Goal: Information Seeking & Learning: Learn about a topic

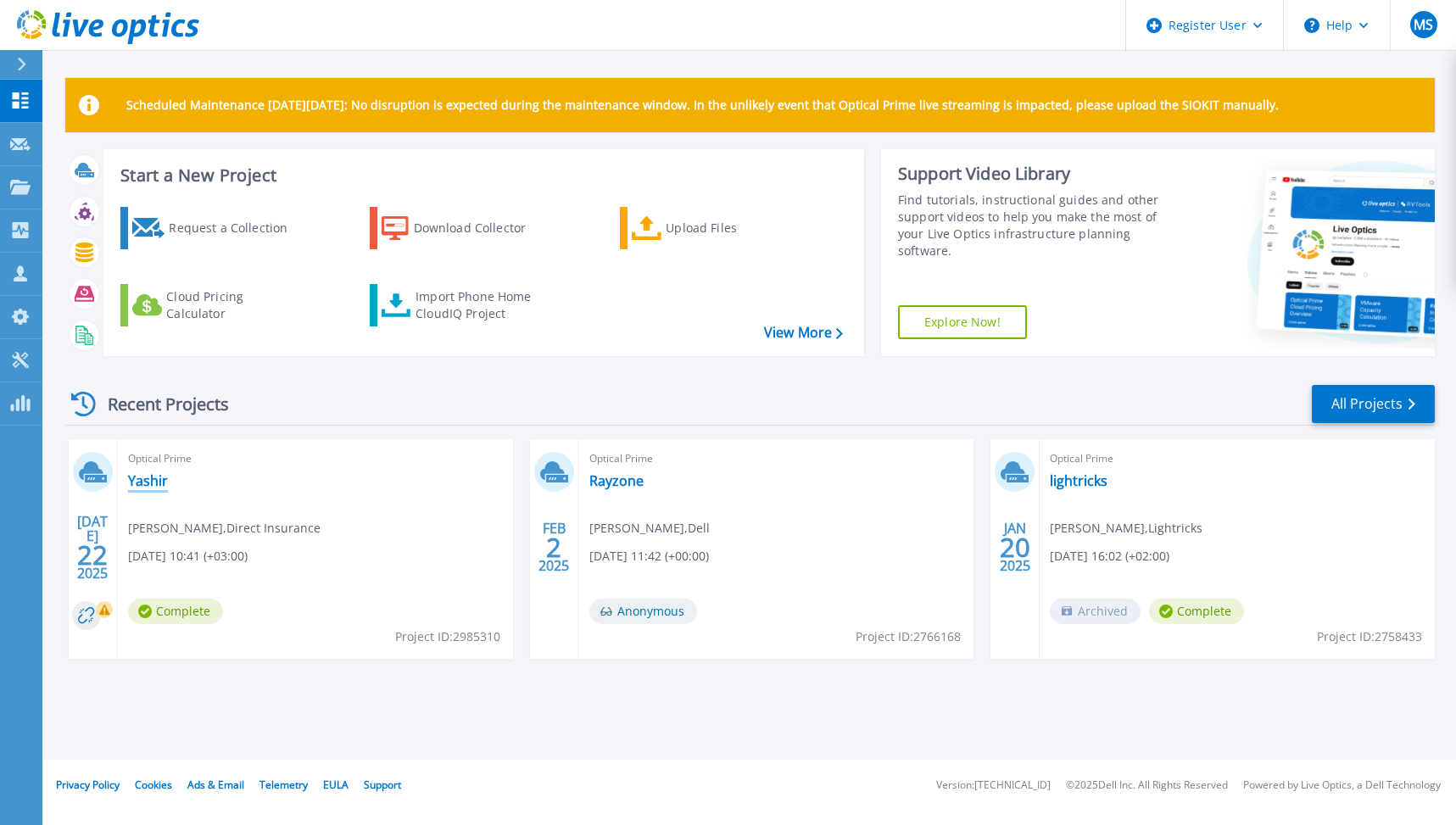
click at [151, 482] on link "Yashir" at bounding box center [147, 481] width 40 height 17
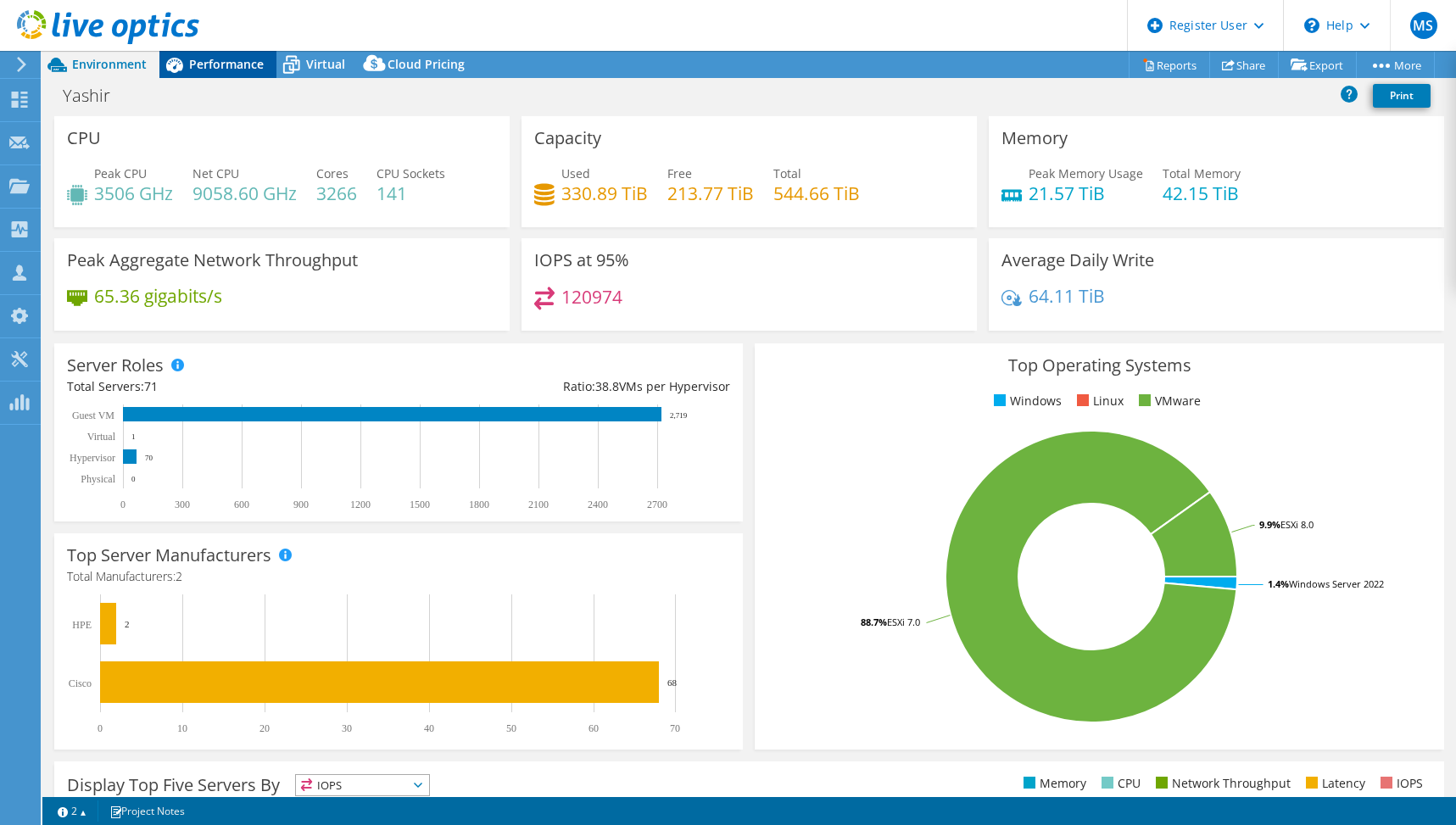
click at [221, 58] on span "Performance" at bounding box center [226, 64] width 75 height 16
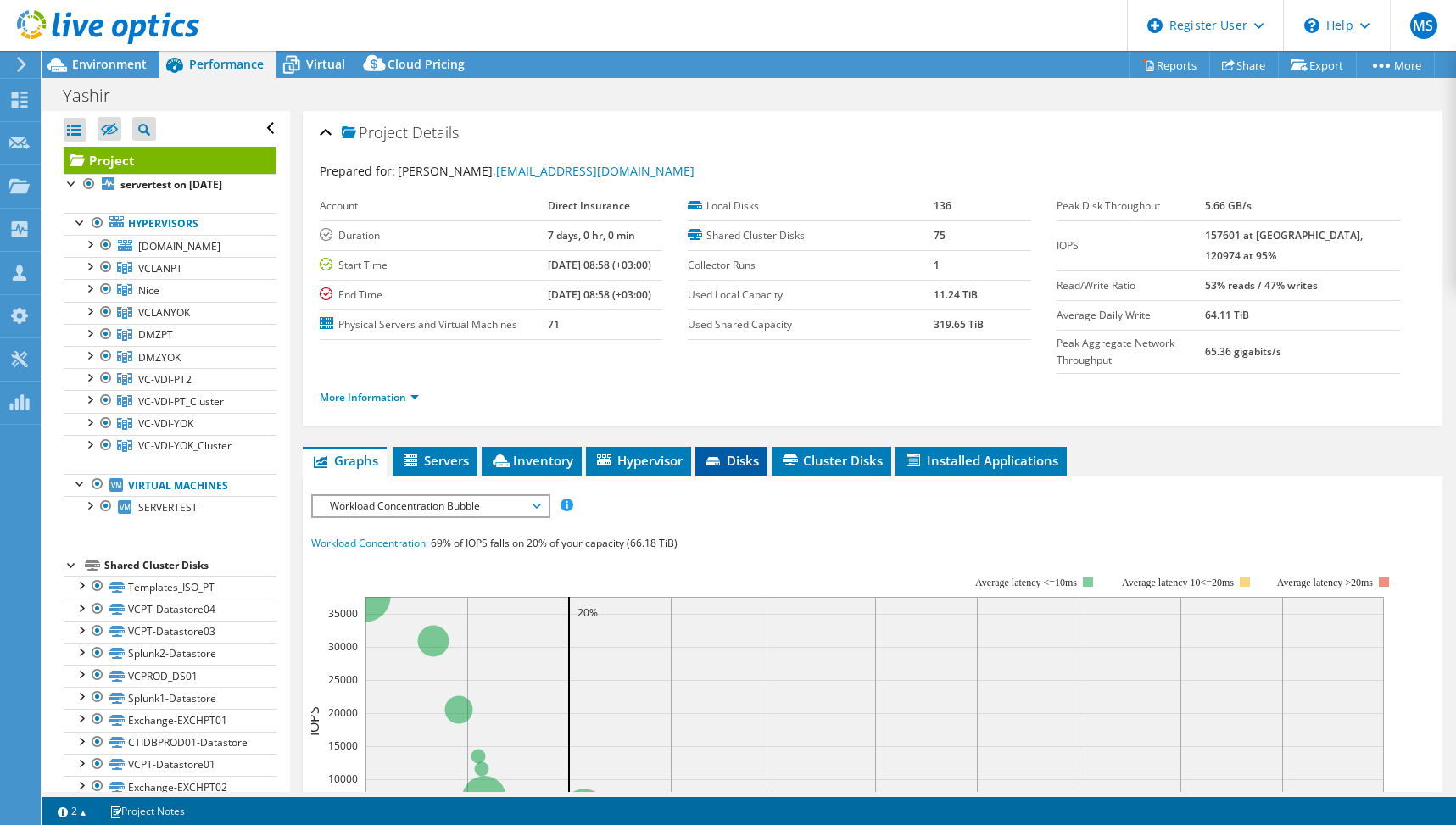
click at [746, 452] on span "Disks" at bounding box center [732, 461] width 56 height 17
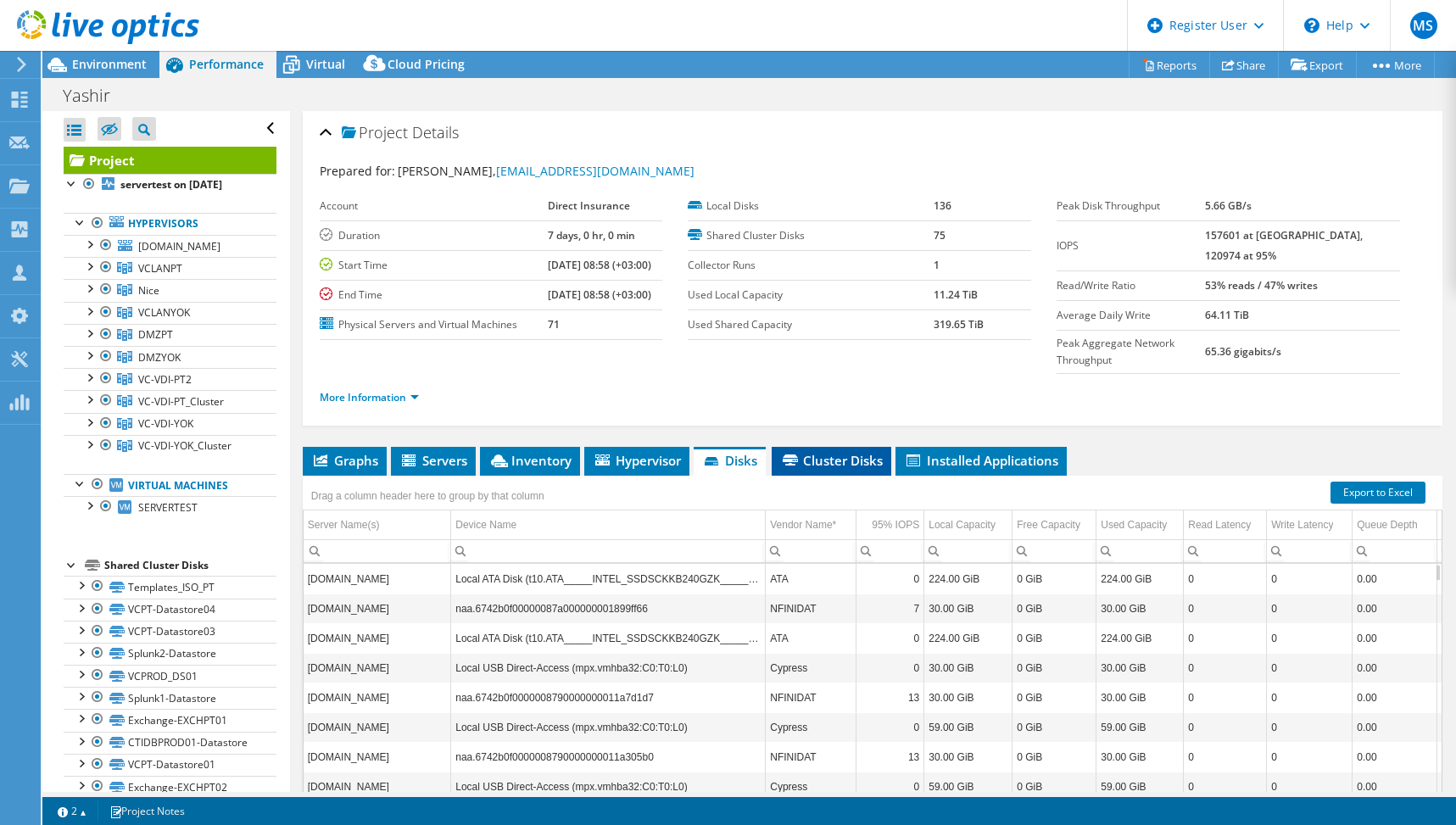
click at [851, 452] on span "Cluster Disks" at bounding box center [831, 461] width 103 height 17
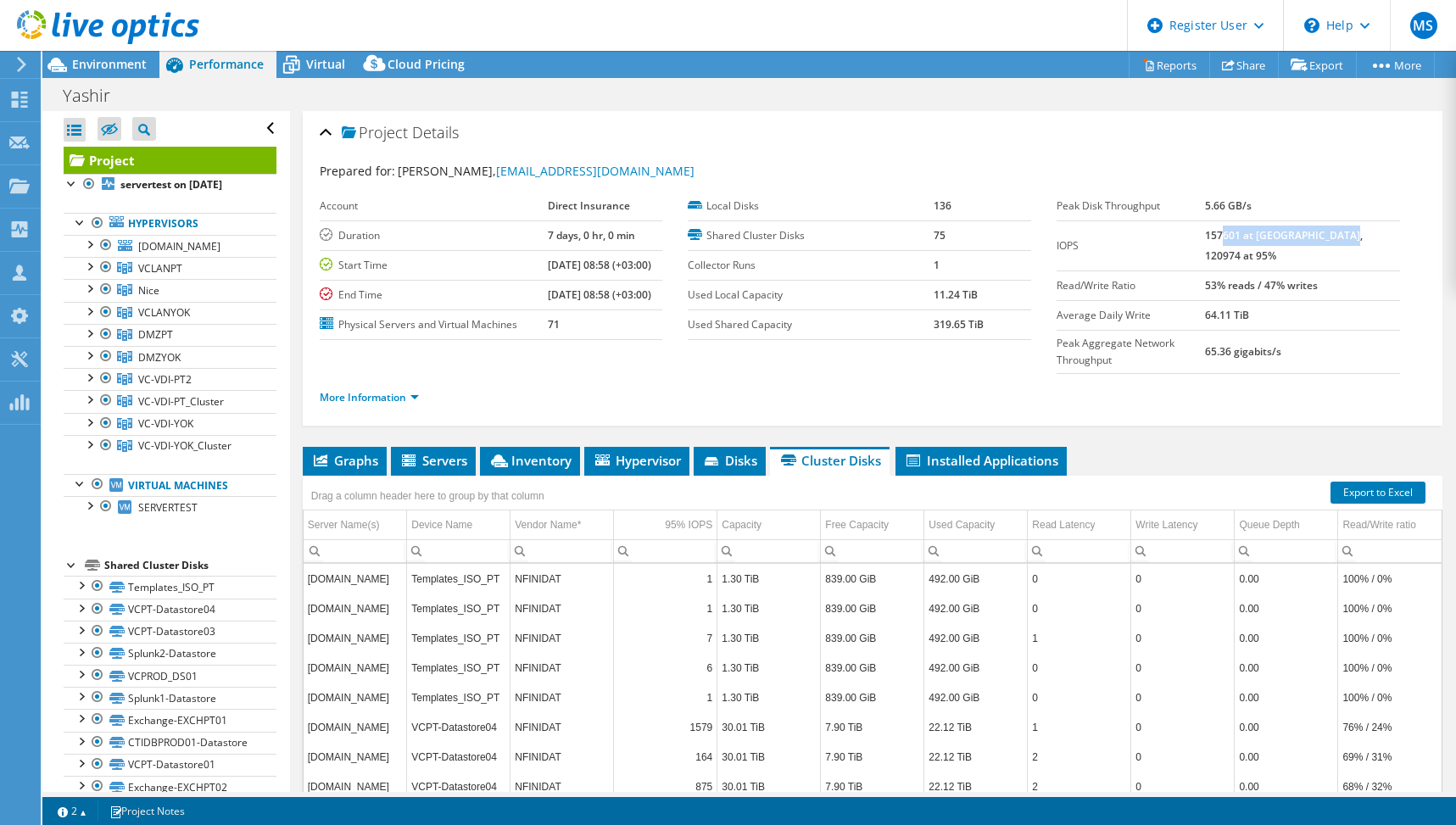
drag, startPoint x: 1252, startPoint y: 235, endPoint x: 1369, endPoint y: 238, distance: 117.0
click at [1363, 238] on b "157601 at Peak, 120974 at 95%" at bounding box center [1284, 246] width 158 height 35
click at [1266, 248] on td "157601 at Peak, 120974 at 95%" at bounding box center [1302, 245] width 195 height 50
drag, startPoint x: 1236, startPoint y: 207, endPoint x: 1282, endPoint y: 206, distance: 46.0
click at [1282, 206] on td "5.66 GB/s" at bounding box center [1302, 206] width 195 height 30
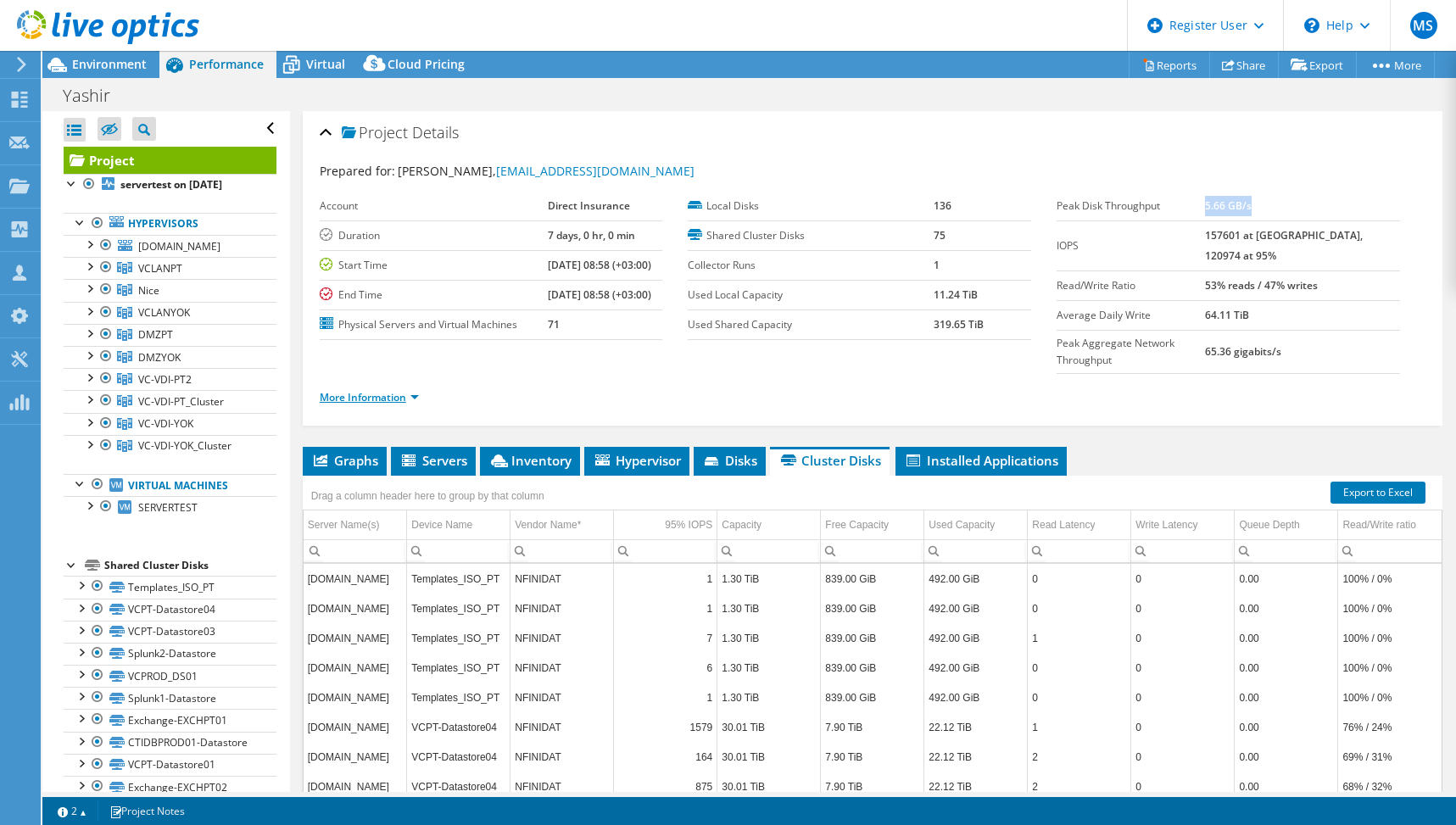
click at [413, 390] on link "More Information" at bounding box center [369, 398] width 99 height 15
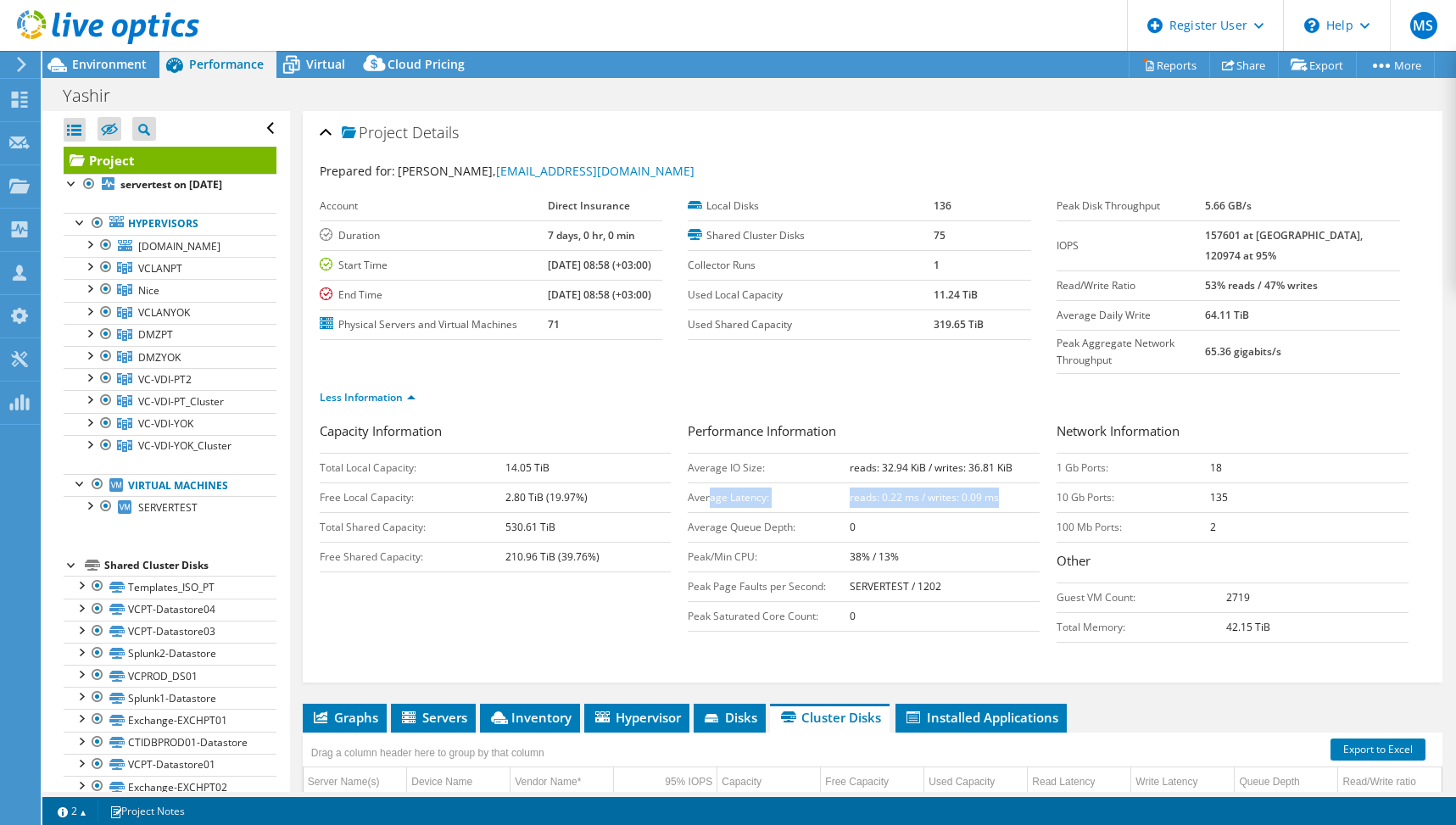
drag, startPoint x: 706, startPoint y: 462, endPoint x: 991, endPoint y: 466, distance: 285.0
click at [991, 483] on tr "Average Latency: reads: 0.22 ms / writes: 0.09 ms" at bounding box center [863, 498] width 352 height 30
drag, startPoint x: 991, startPoint y: 466, endPoint x: 937, endPoint y: 486, distance: 57.6
click at [937, 512] on td "0" at bounding box center [944, 527] width 190 height 30
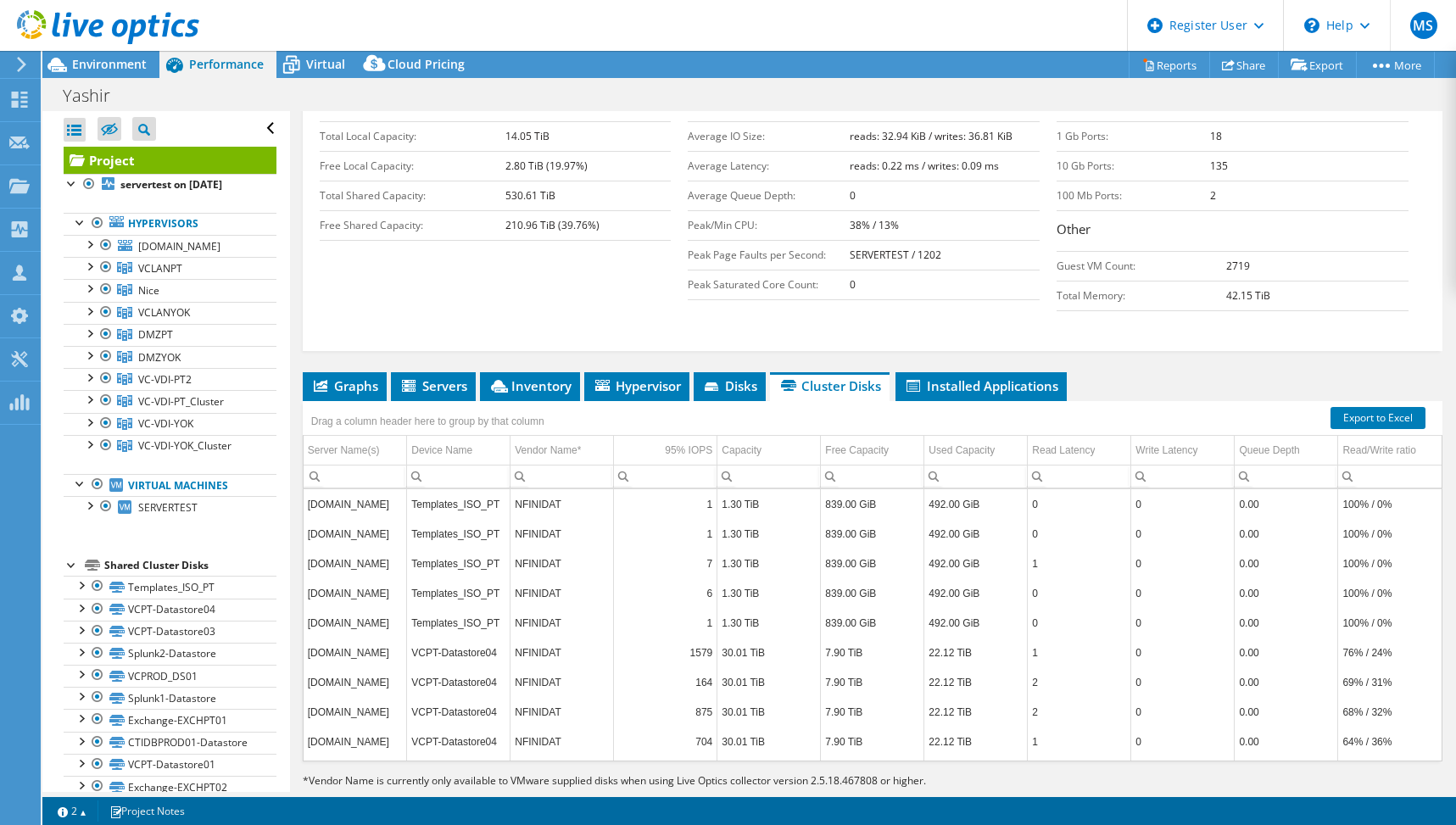
scroll to position [247, 0]
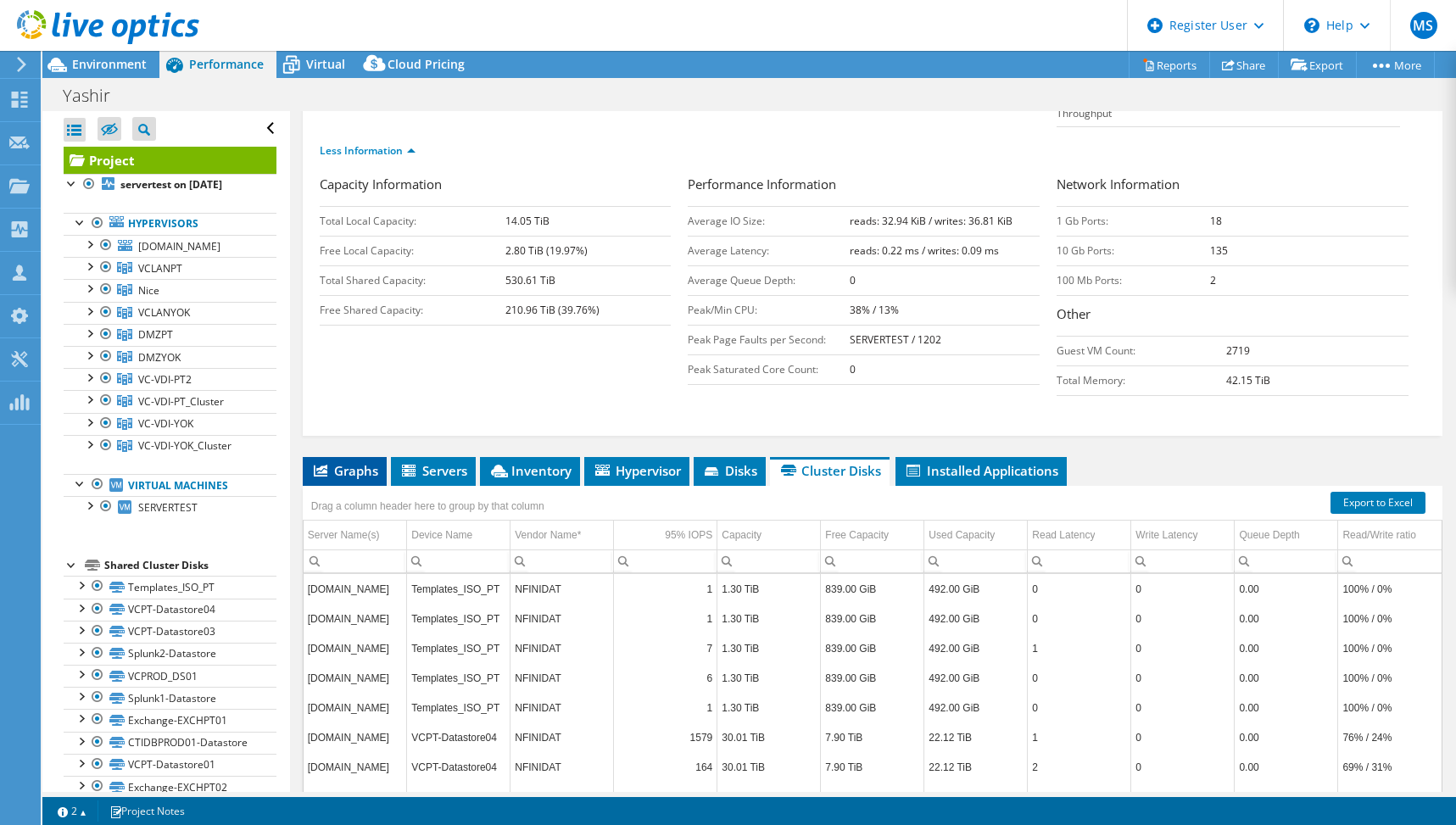
click at [331, 462] on span "Graphs" at bounding box center [344, 471] width 67 height 17
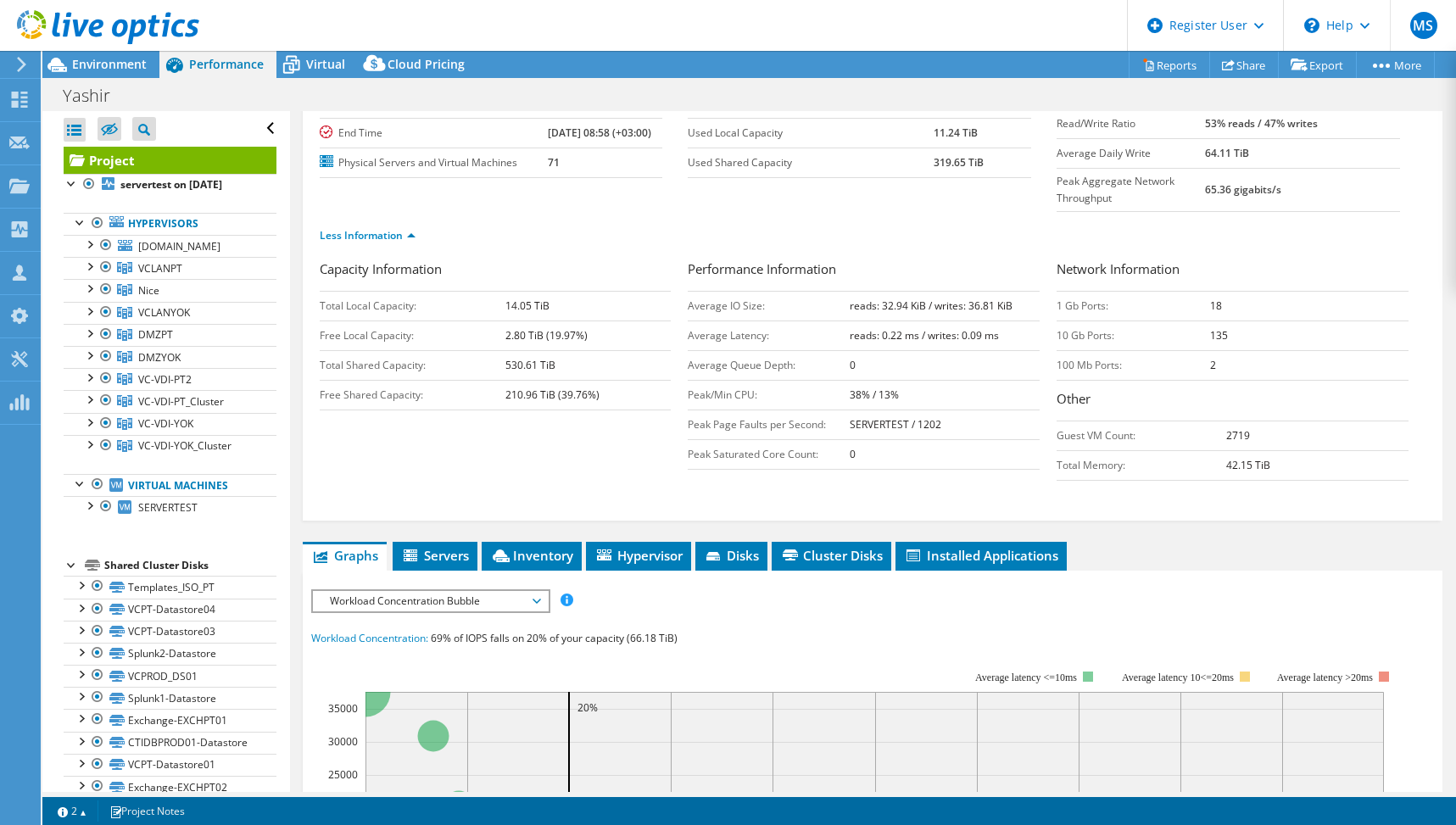
scroll to position [77, 0]
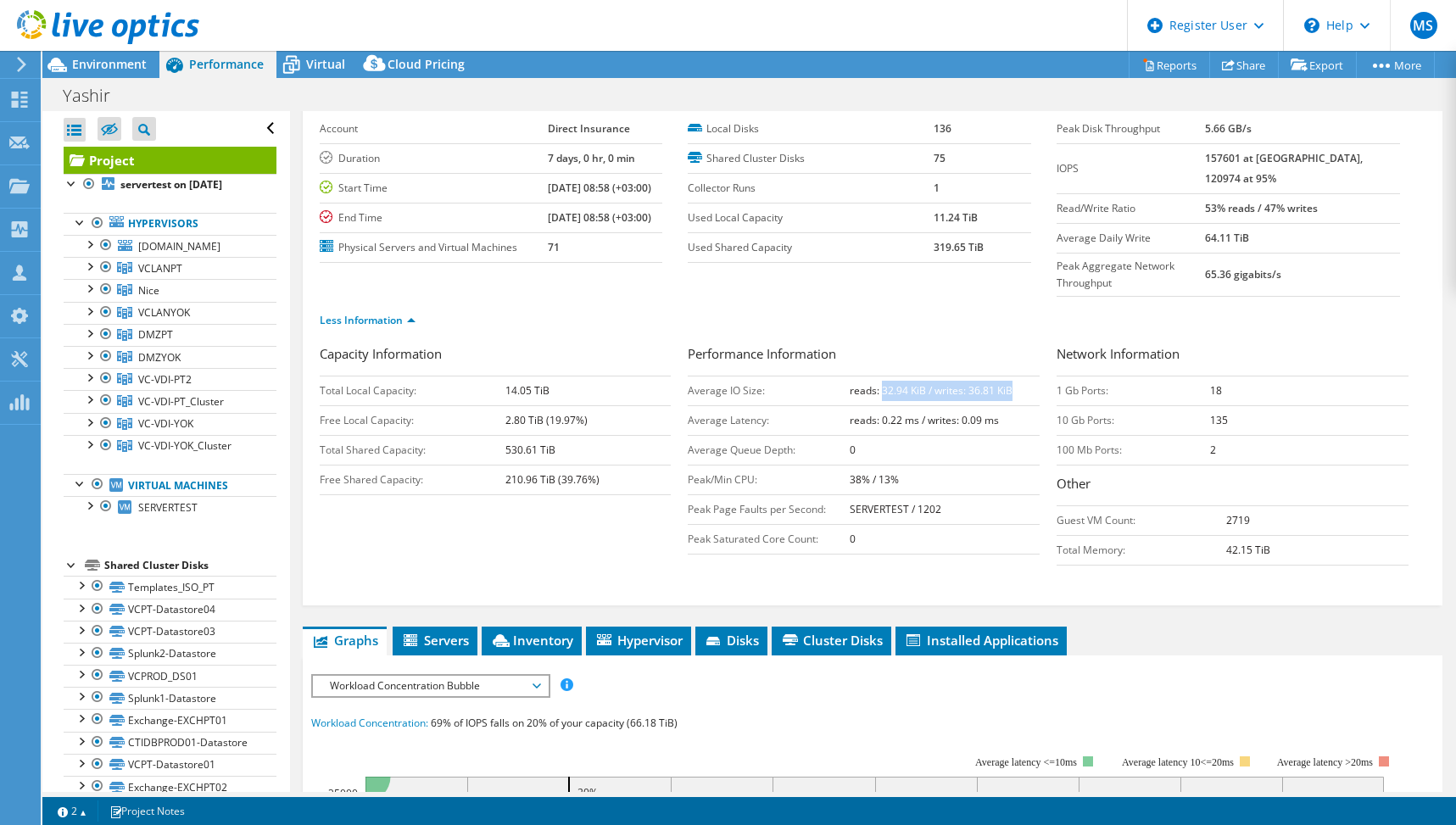
drag, startPoint x: 877, startPoint y: 360, endPoint x: 1019, endPoint y: 360, distance: 142.0
click at [1019, 376] on td "reads: 32.94 KiB / writes: 36.81 KiB" at bounding box center [944, 390] width 190 height 30
